Goal: Feedback & Contribution: Contribute content

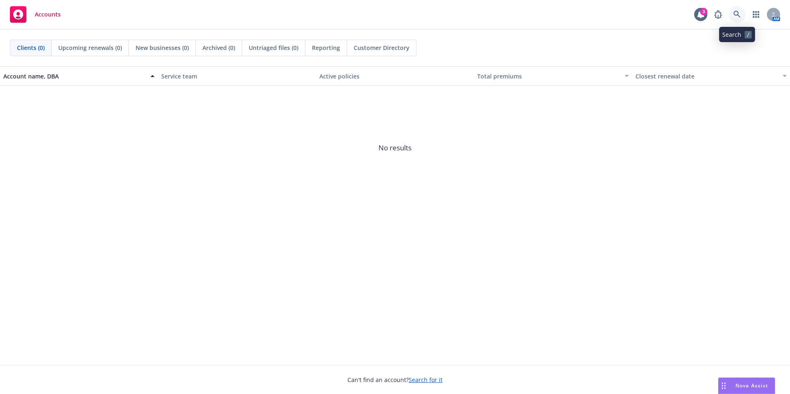
click at [736, 15] on icon at bounding box center [736, 14] width 7 height 7
drag, startPoint x: 543, startPoint y: 278, endPoint x: 675, endPoint y: 317, distance: 137.4
click at [763, 384] on span "Nova Assist" at bounding box center [751, 385] width 33 height 7
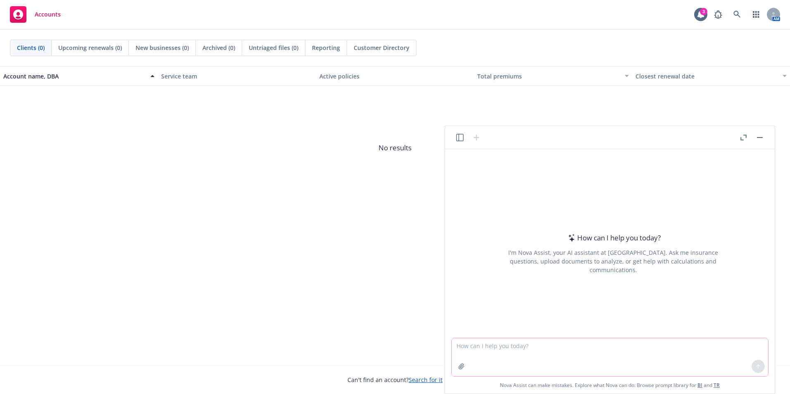
click at [524, 347] on textarea at bounding box center [609, 357] width 316 height 38
paste textarea "We strive to be a people-first company where employees enjoy coming to work, th…"
type textarea "use this verbiage and conver to smaller paragraph for benefits/perks flyer for …"
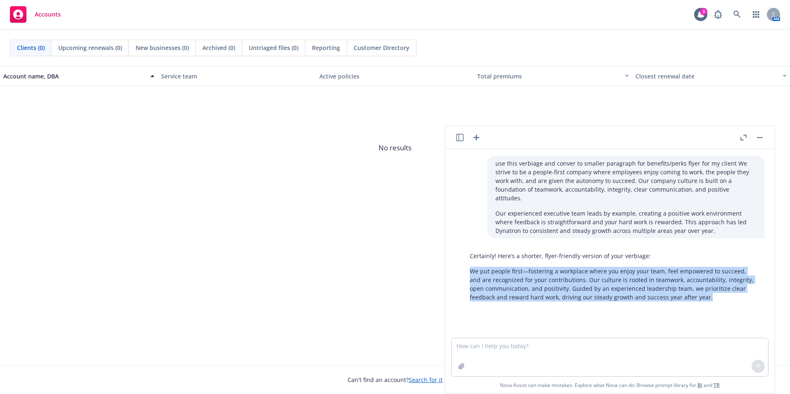
drag, startPoint x: 715, startPoint y: 290, endPoint x: 469, endPoint y: 263, distance: 247.2
click at [469, 263] on div "Certainly! Here’s a shorter, flyer-friendly version of your verbiage: We put pe…" at bounding box center [612, 276] width 303 height 57
drag, startPoint x: 469, startPoint y: 263, endPoint x: 518, endPoint y: 273, distance: 50.2
copy p "We put people first—fostering a workplace where you enjoy your team, feel empow…"
